Goal: Navigation & Orientation: Find specific page/section

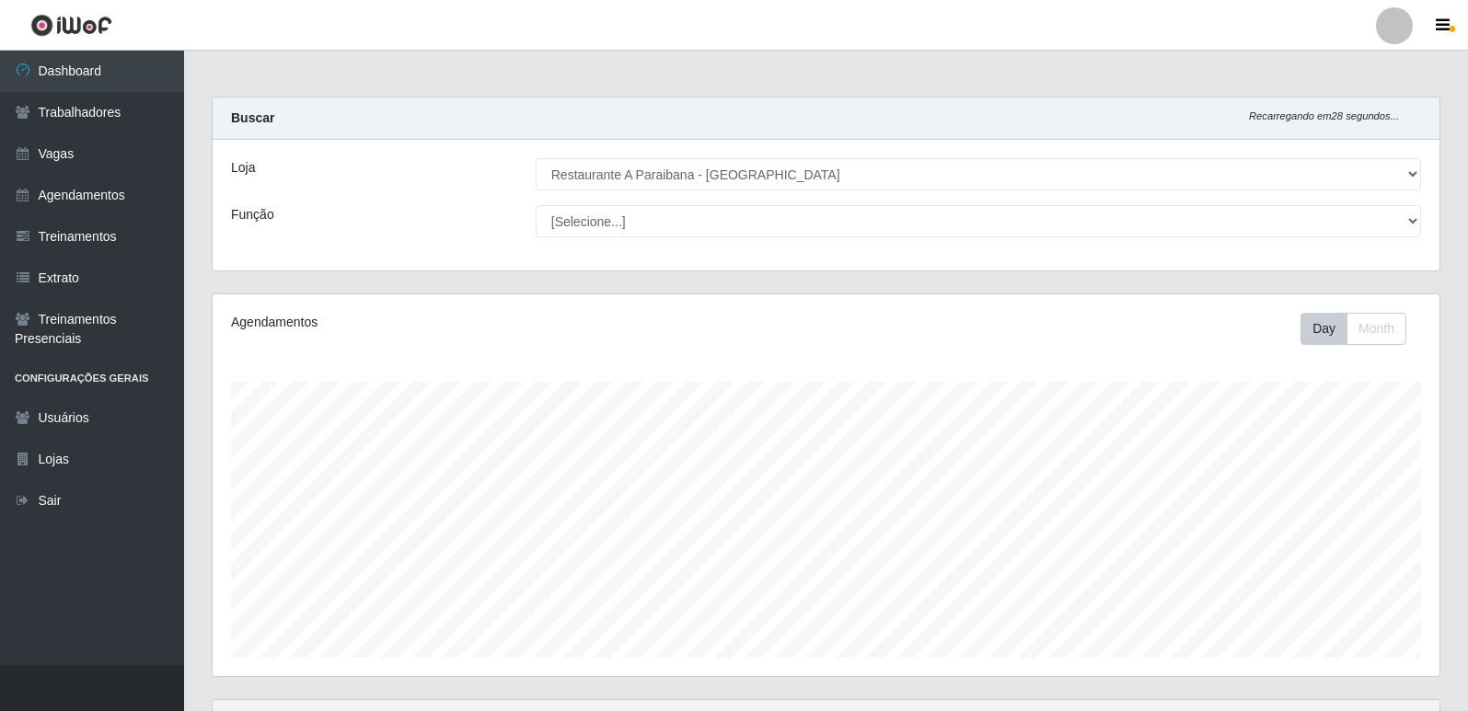
select select "342"
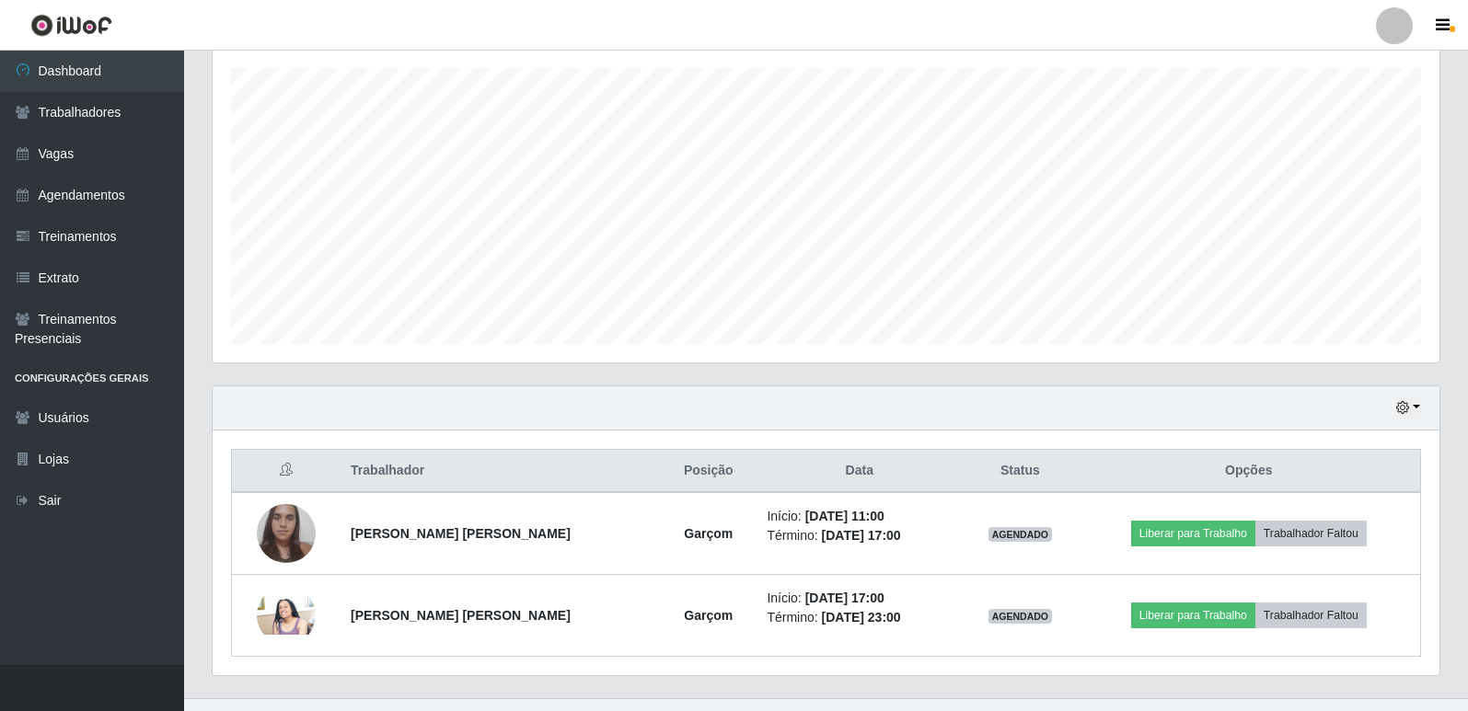
scroll to position [347, 0]
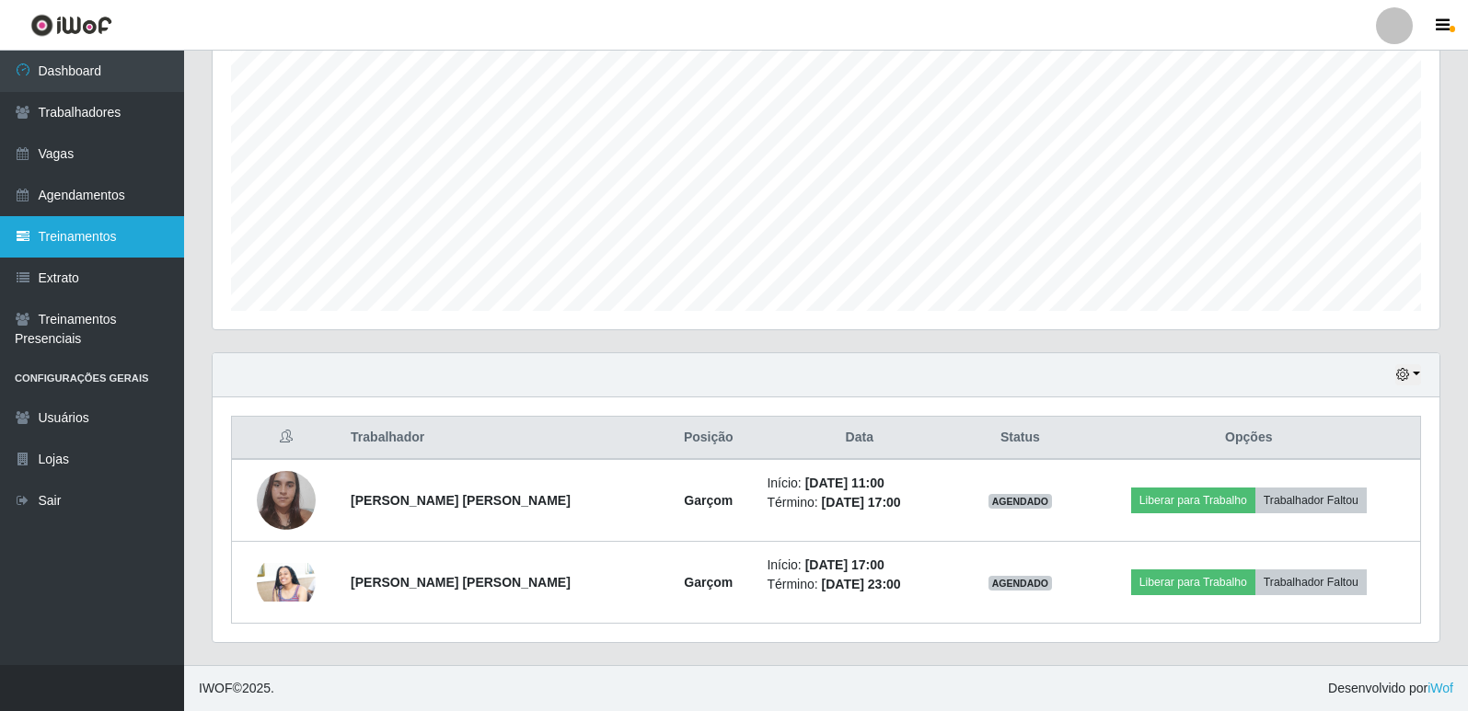
click at [120, 241] on link "Treinamentos" at bounding box center [92, 236] width 184 height 41
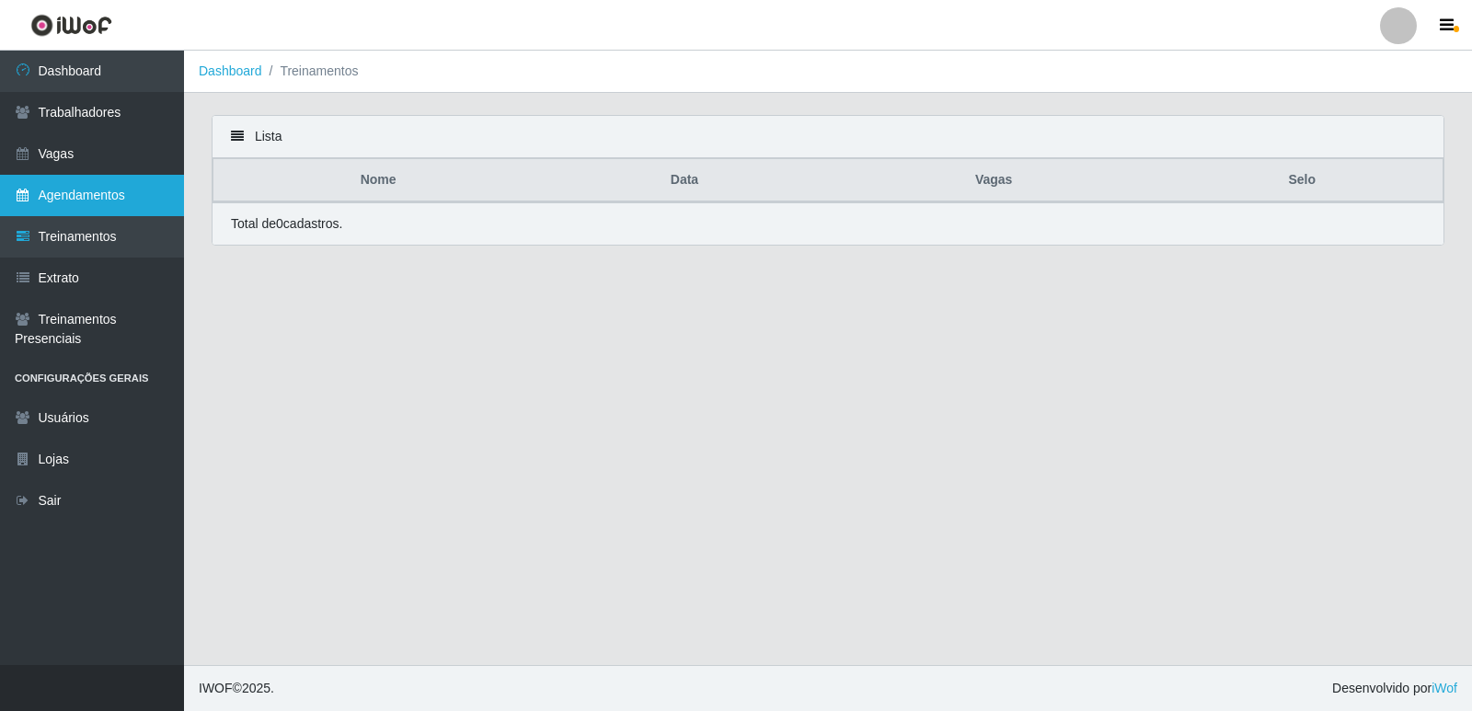
click at [119, 188] on link "Agendamentos" at bounding box center [92, 195] width 184 height 41
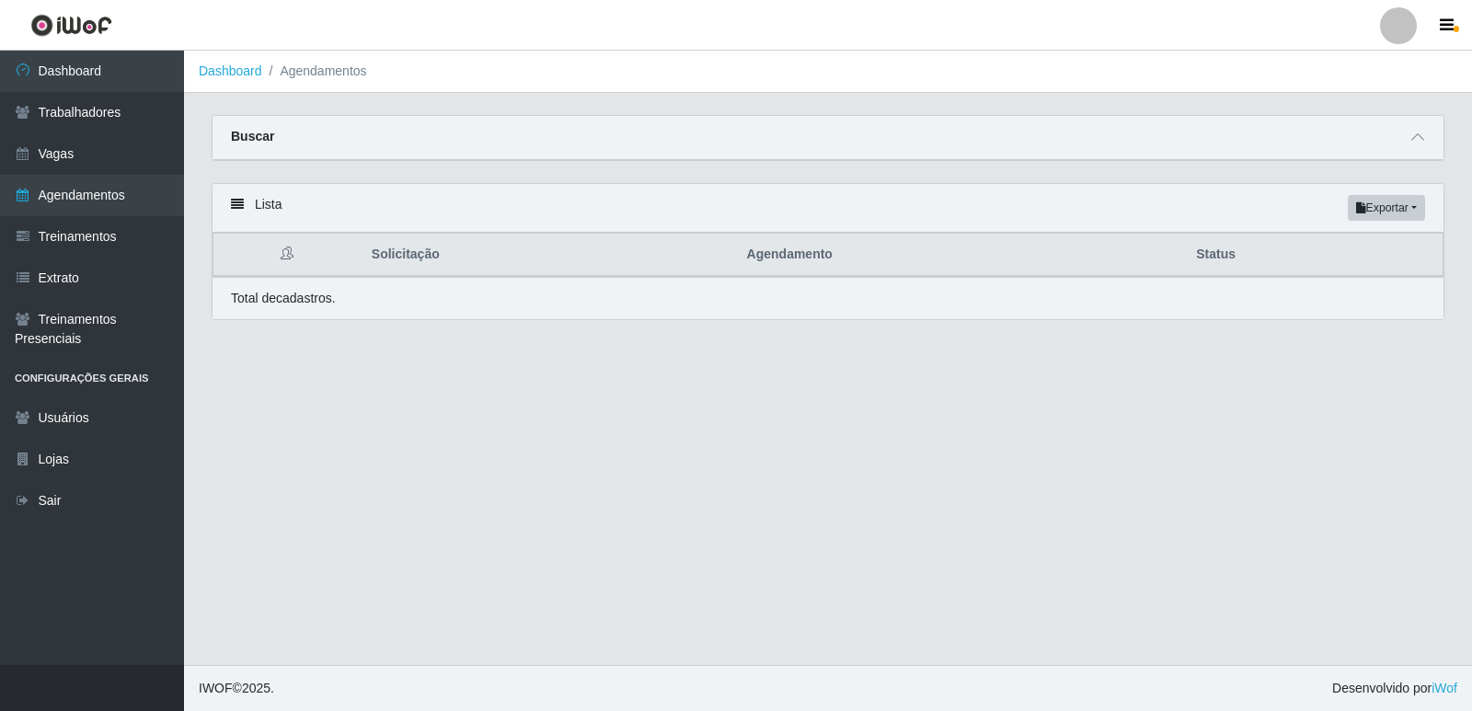
click at [299, 204] on div "Lista Exportar PDF Excel" at bounding box center [828, 208] width 1231 height 49
click at [1408, 213] on button "Exportar" at bounding box center [1386, 208] width 77 height 26
click at [1210, 198] on div "Lista Exportar PDF Excel" at bounding box center [828, 208] width 1231 height 49
click at [1202, 145] on div "Buscar" at bounding box center [828, 138] width 1231 height 44
click at [1417, 123] on div "Buscar" at bounding box center [828, 138] width 1231 height 44
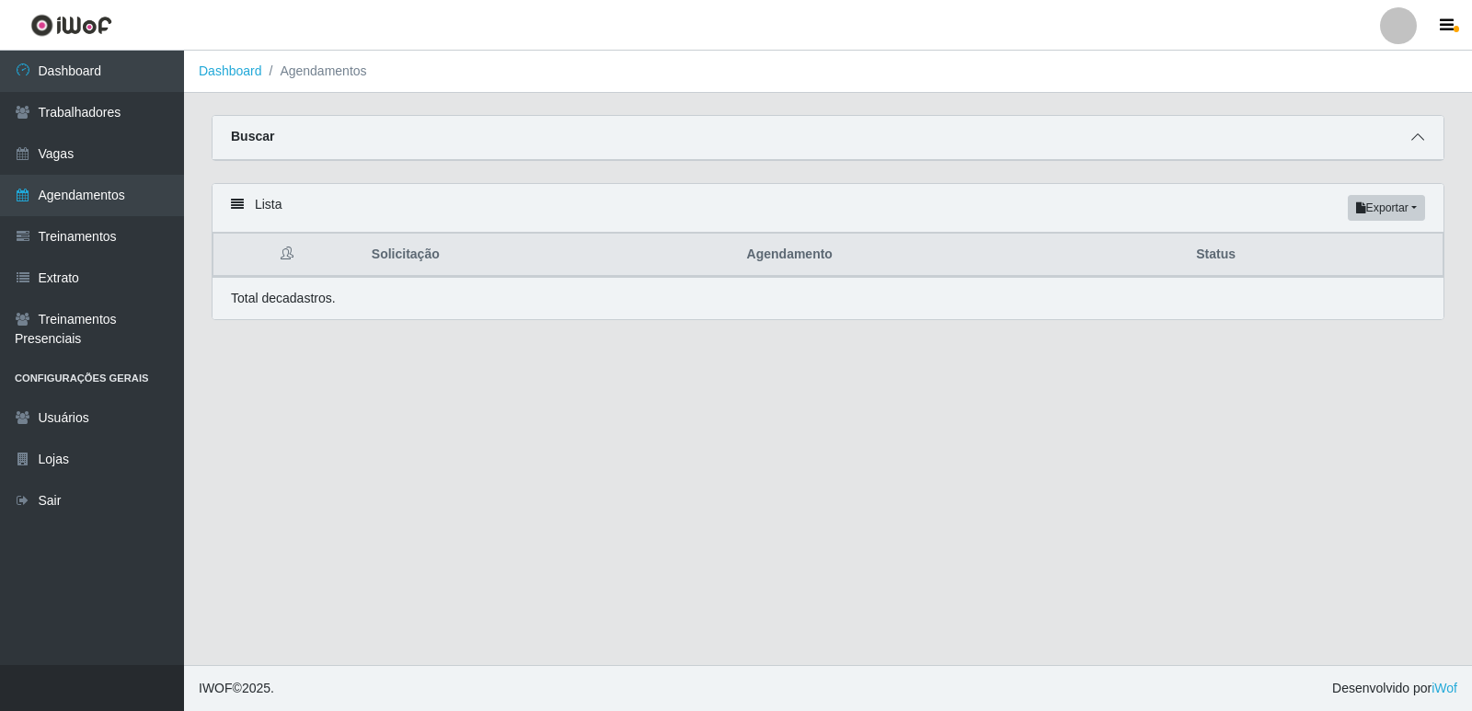
click at [1420, 144] on icon at bounding box center [1418, 137] width 13 height 13
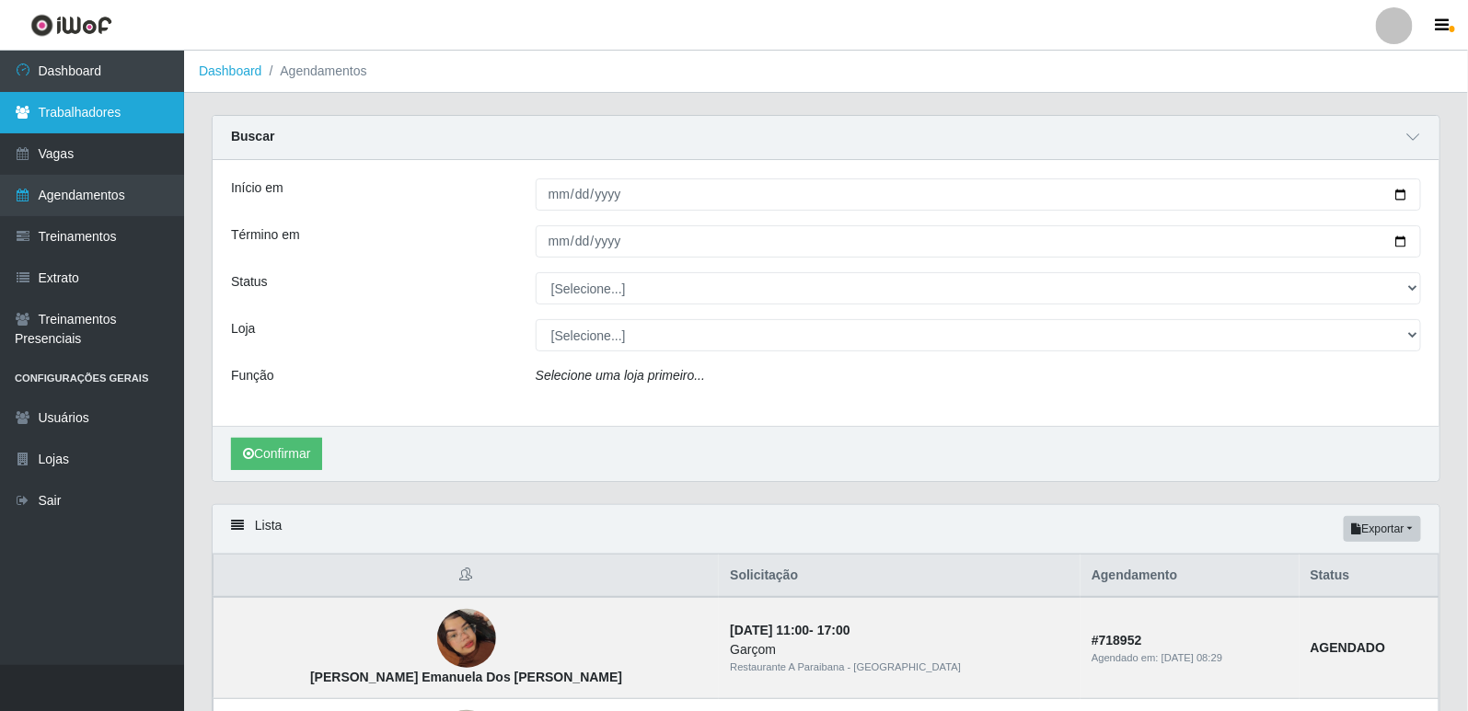
click at [95, 111] on link "Trabalhadores" at bounding box center [92, 112] width 184 height 41
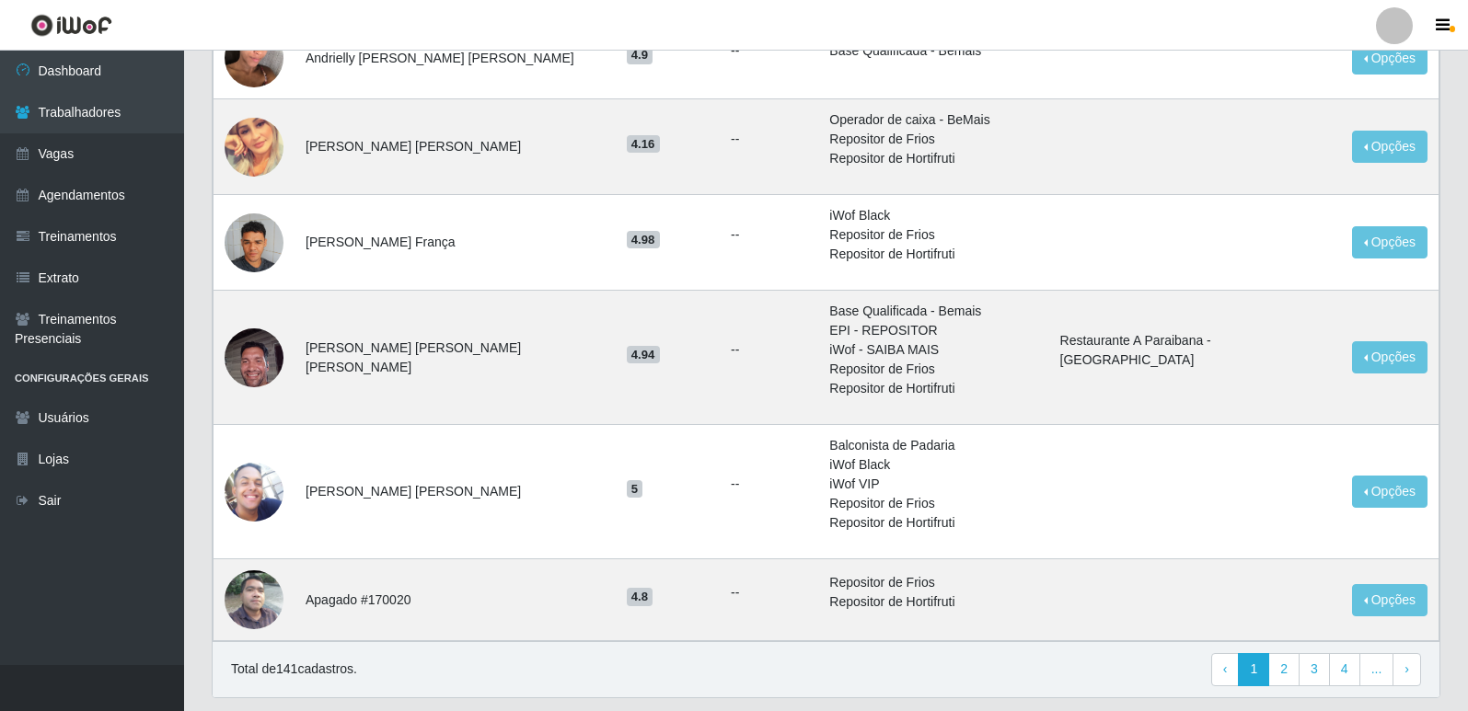
scroll to position [1529, 0]
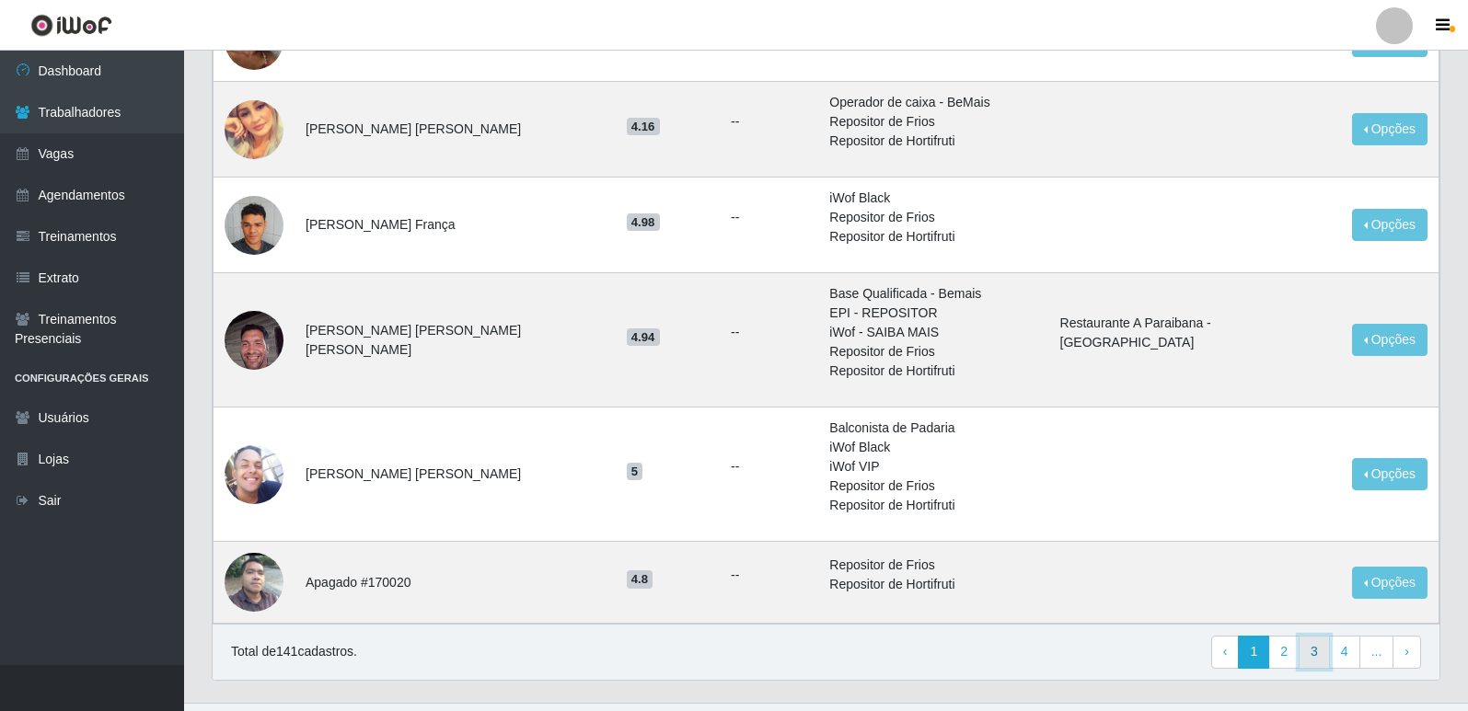
click at [1311, 636] on link "3" at bounding box center [1313, 652] width 31 height 33
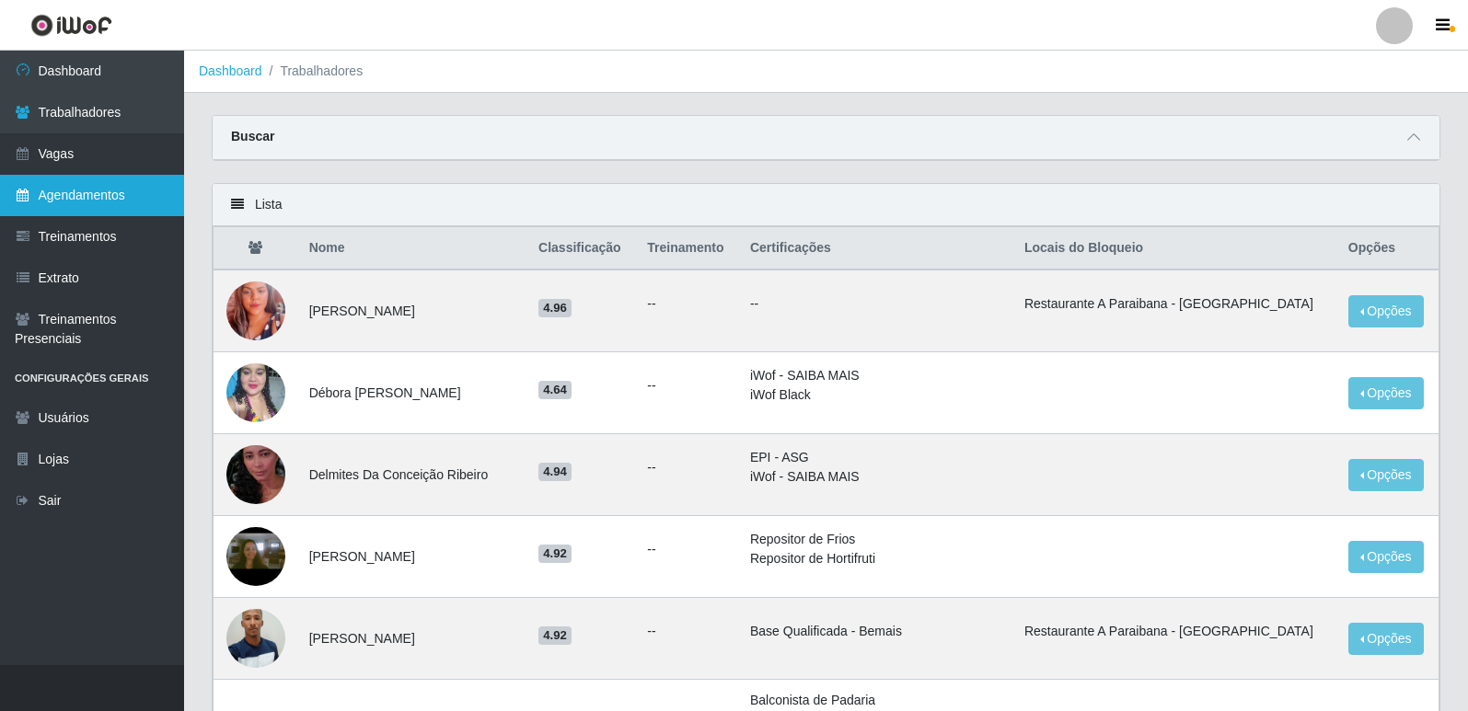
click at [131, 188] on link "Agendamentos" at bounding box center [92, 195] width 184 height 41
